Goal: Task Accomplishment & Management: Manage account settings

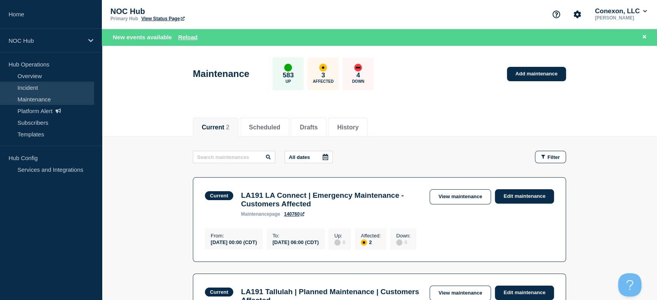
click at [54, 85] on link "Incident" at bounding box center [47, 88] width 94 height 12
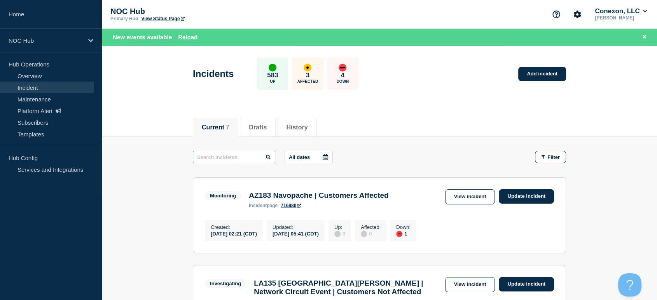
click at [223, 155] on input "text" at bounding box center [234, 157] width 82 height 12
type input "29227"
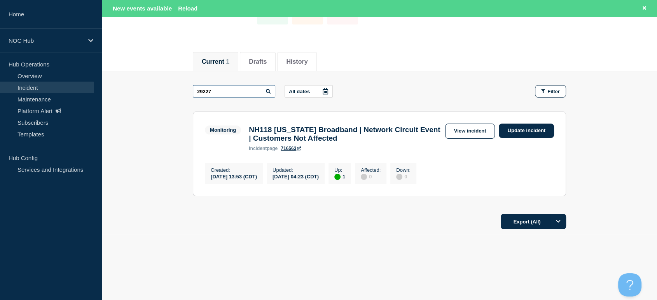
scroll to position [70, 0]
click at [463, 133] on link "View incident" at bounding box center [470, 131] width 50 height 15
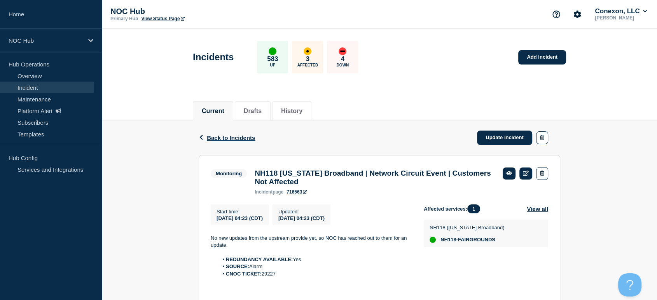
scroll to position [129, 0]
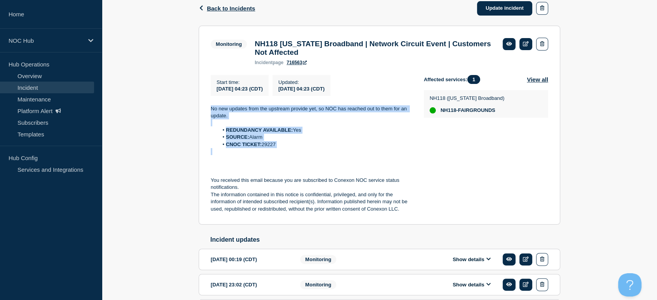
drag, startPoint x: 210, startPoint y: 106, endPoint x: 302, endPoint y: 158, distance: 106.0
click at [302, 158] on section "Monitoring NH118 [US_STATE] Broadband | Network Circuit Event | Customers Not A…" at bounding box center [379, 125] width 361 height 199
copy div "No new updates from the upstream provide yet, so NOC has reached out to them fo…"
click at [497, 11] on link "Update incident" at bounding box center [504, 8] width 55 height 14
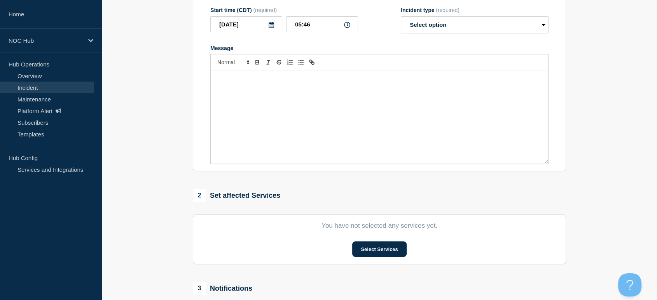
type input "NH118 [US_STATE] Broadband | Network Circuit Event | Customers Not Affected"
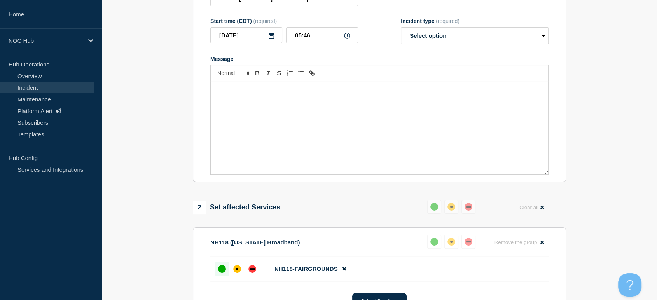
click at [422, 134] on div "Message" at bounding box center [379, 127] width 337 height 93
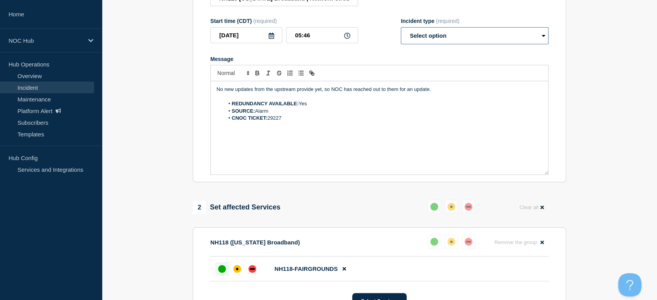
click at [445, 44] on select "Select option Investigating Identified Monitoring Resolved" at bounding box center [475, 35] width 148 height 17
click at [401, 44] on select "Select option Investigating Identified Monitoring Resolved" at bounding box center [475, 35] width 148 height 17
click at [433, 81] on div at bounding box center [379, 73] width 338 height 16
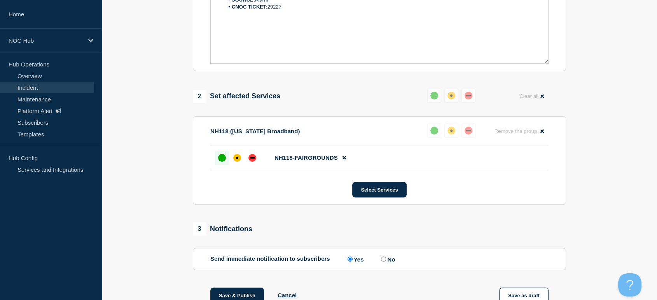
scroll to position [129, 0]
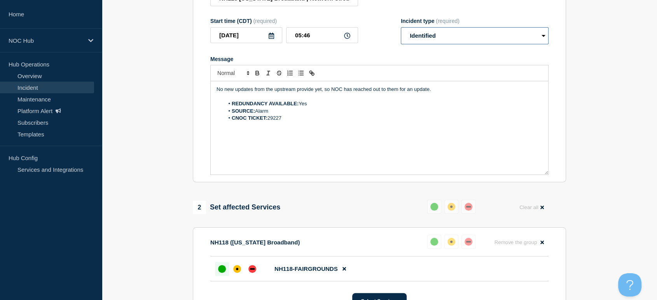
click at [418, 44] on select "Select option Investigating Identified Monitoring Resolved" at bounding box center [475, 35] width 148 height 17
select select "monitoring"
click at [401, 44] on select "Select option Investigating Identified Monitoring Resolved" at bounding box center [475, 35] width 148 height 17
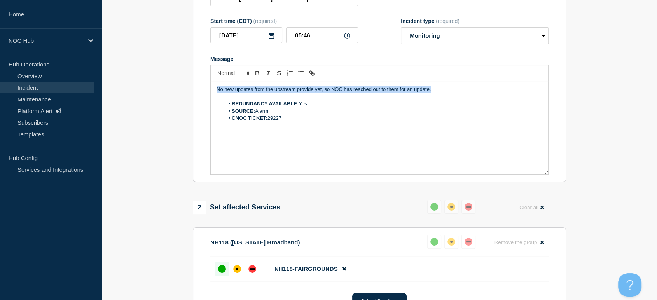
drag, startPoint x: 448, startPoint y: 108, endPoint x: 196, endPoint y: 100, distance: 252.0
click at [196, 100] on section "Title (required) NH118 [US_STATE] Broadband | Network Circuit Event | Customers…" at bounding box center [379, 78] width 373 height 209
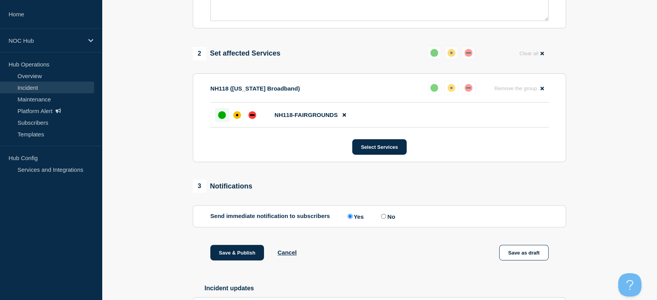
scroll to position [432, 0]
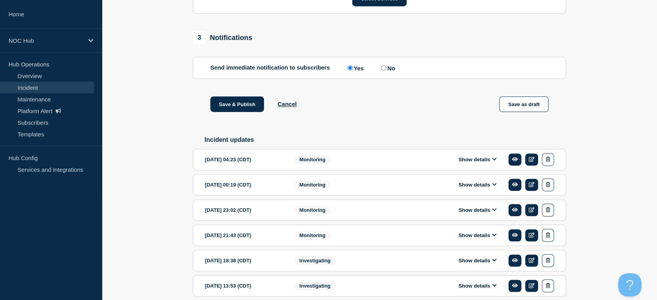
click at [383, 72] on label "No" at bounding box center [387, 67] width 16 height 7
click at [383, 70] on input "No" at bounding box center [383, 67] width 5 height 5
radio input "true"
radio input "false"
click at [220, 112] on button "Save & Publish" at bounding box center [237, 104] width 54 height 16
